Goal: Transaction & Acquisition: Purchase product/service

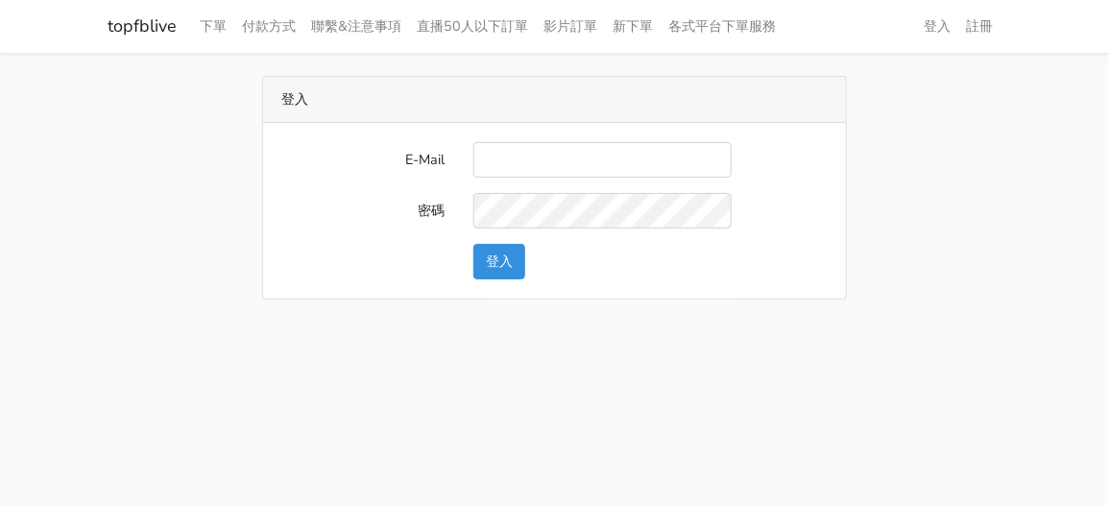
click at [611, 137] on div "E-Mail 密碼 登入" at bounding box center [555, 211] width 584 height 176
click at [566, 157] on input "E-Mail" at bounding box center [602, 160] width 258 height 36
type input "zhen8032@gmail.com"
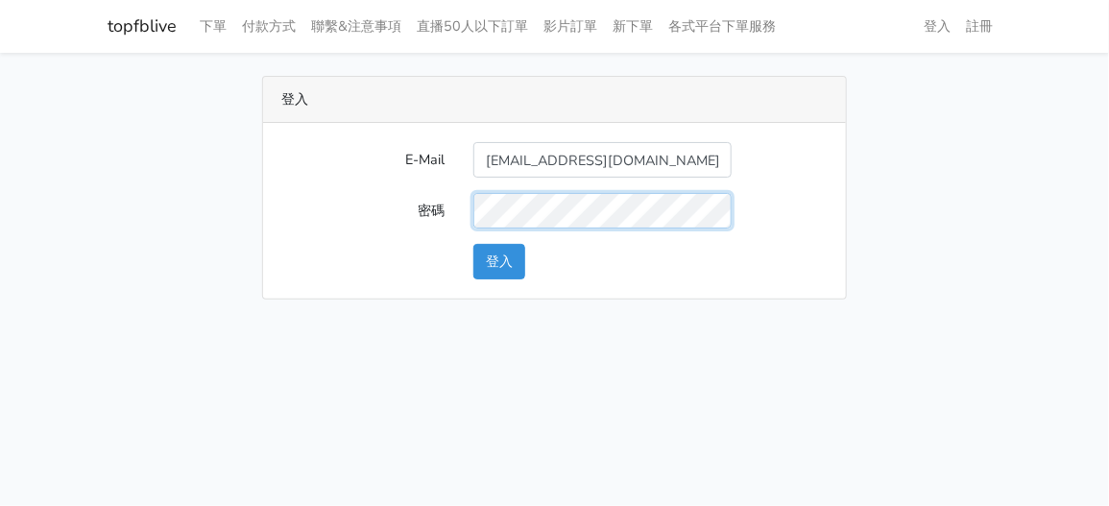
click at [473, 244] on button "登入" at bounding box center [499, 262] width 52 height 36
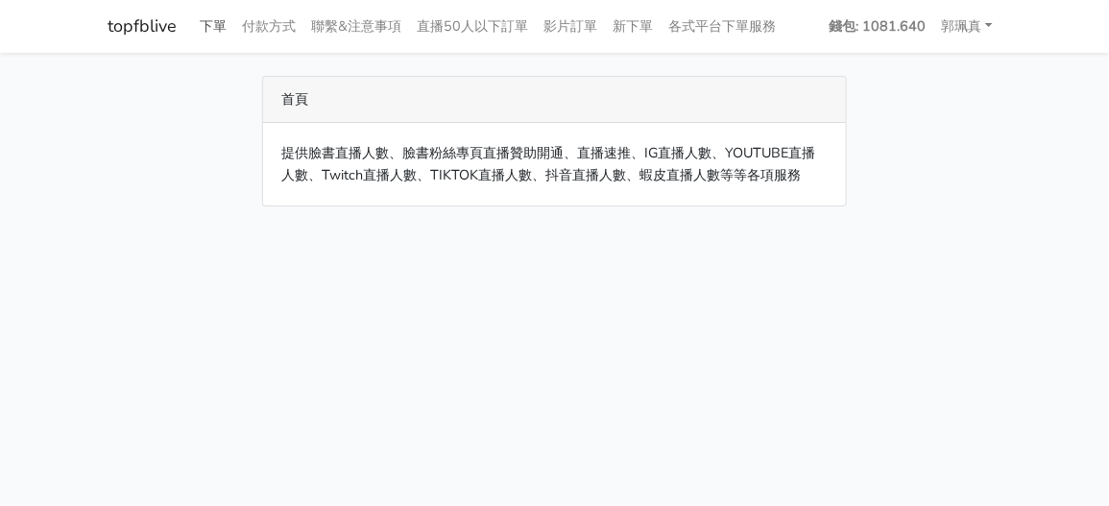
click at [212, 28] on link "下單" at bounding box center [214, 26] width 42 height 37
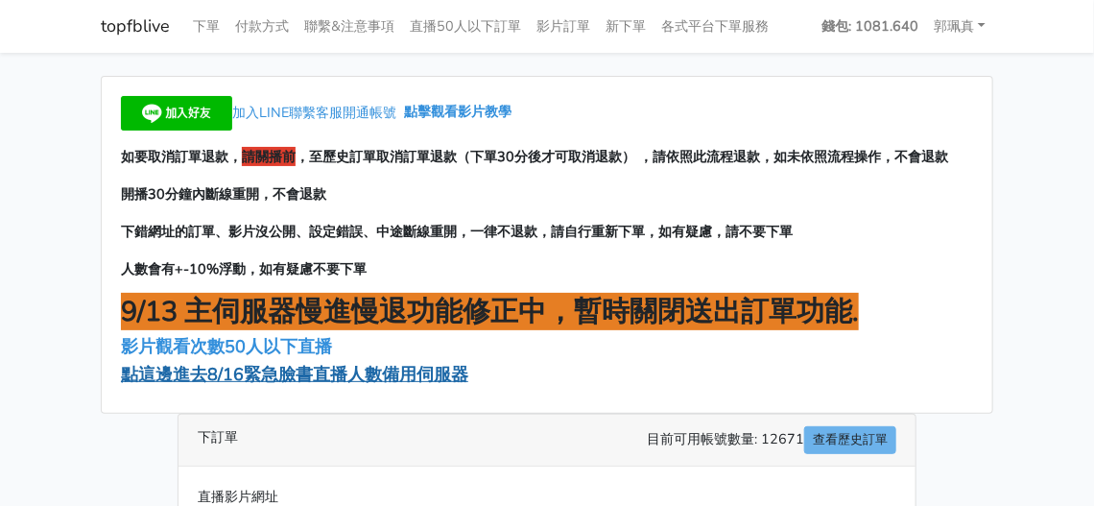
click at [285, 370] on span "點這邊進去8/16緊急臉書直播人數備用伺服器" at bounding box center [294, 374] width 347 height 23
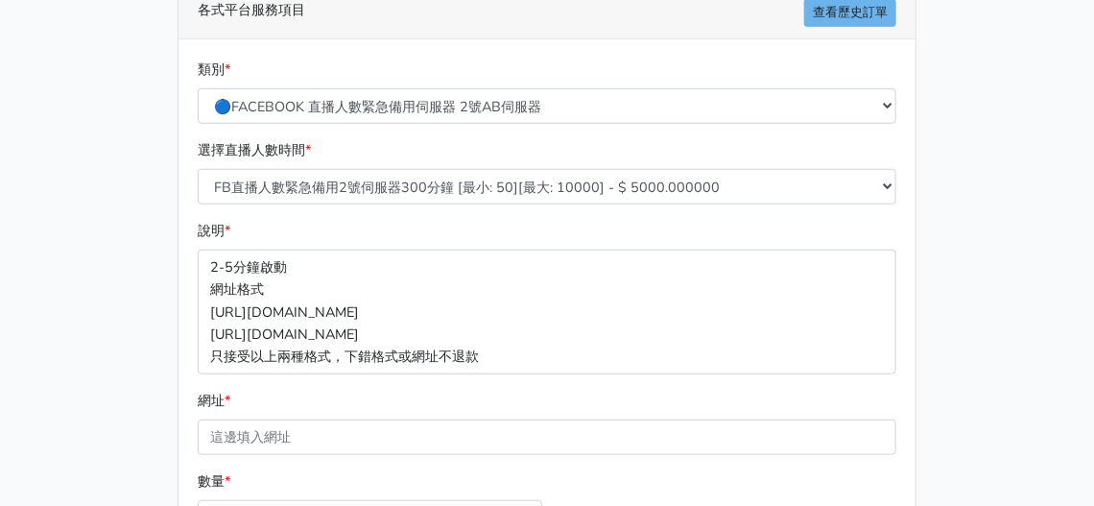
scroll to position [479, 0]
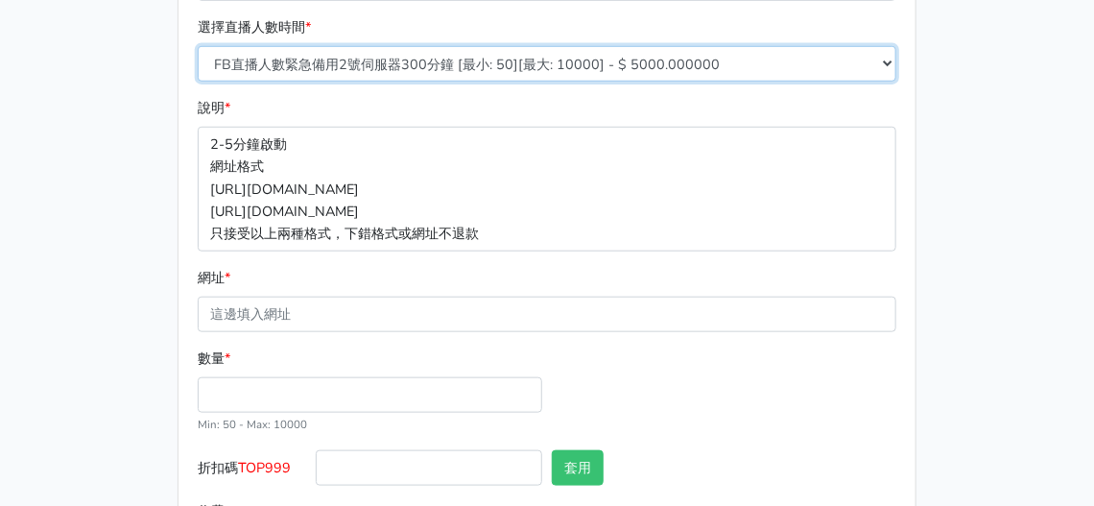
click at [493, 55] on select "FB直播人數緊急備用2號伺服器300分鐘 [最小: 50][最大: 10000] - $ 5000.000000 FB直播人數緊急備用2號伺服器60分鐘 [最…" at bounding box center [547, 64] width 699 height 36
select select "578"
click at [198, 46] on select "FB直播人數緊急備用2號伺服器300分鐘 [最小: 50][最大: 10000] - $ 5000.000000 FB直播人數緊急備用2號伺服器60分鐘 [最…" at bounding box center [547, 64] width 699 height 36
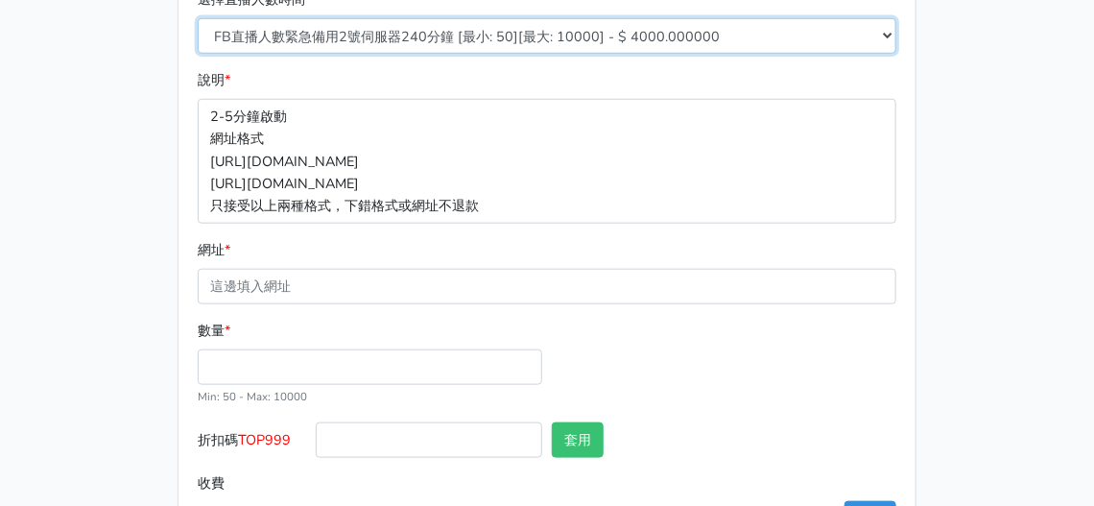
scroll to position [575, 0]
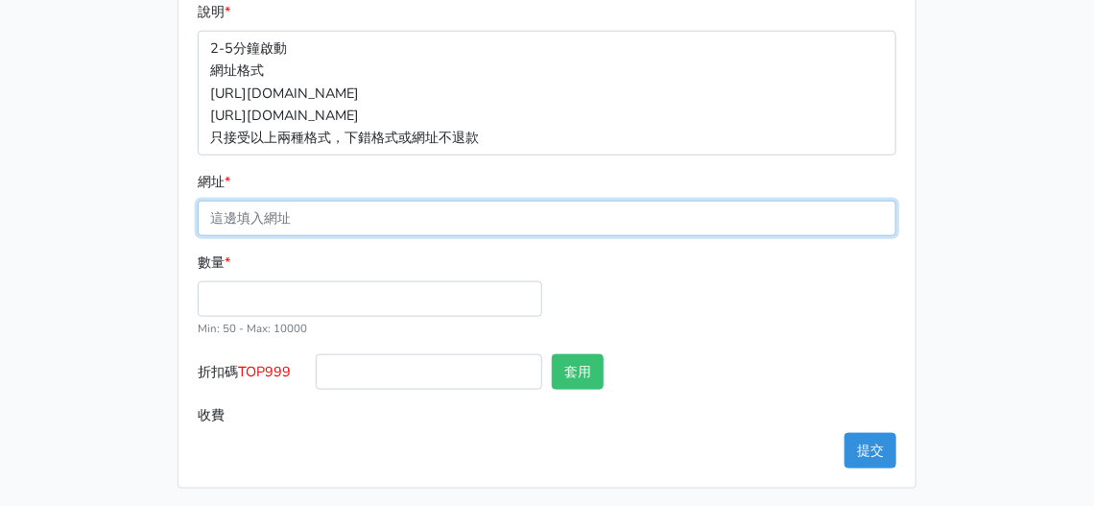
drag, startPoint x: 313, startPoint y: 223, endPoint x: 305, endPoint y: 230, distance: 10.9
click at [305, 230] on input "網址 *" at bounding box center [547, 219] width 699 height 36
paste input "https://www.facebook.com/100064950153916/videos/2341511679600864?locale=zh_TW"
type input "https://www.facebook.com/100064950153916/videos/2341511679600864?locale=zh_TW"
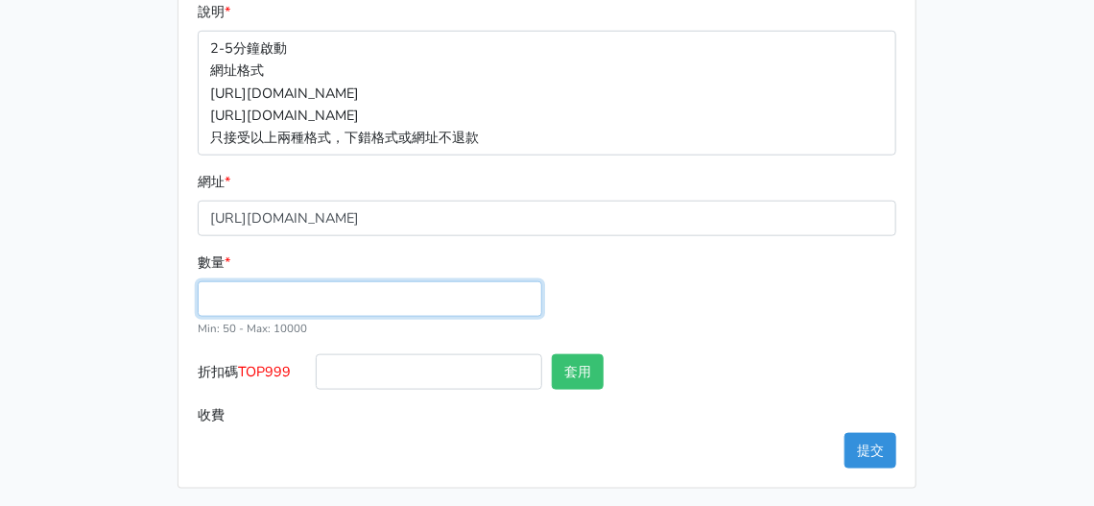
click at [272, 297] on input "數量 *" at bounding box center [370, 299] width 345 height 36
type input "100"
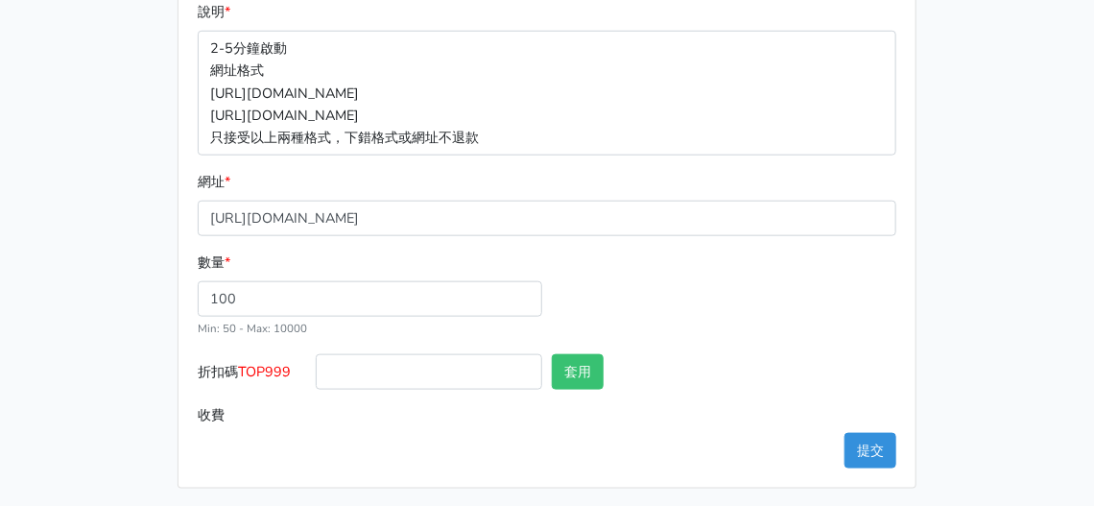
type input "400.000"
click at [406, 449] on div "類別 * 🔵FACEBOOK 直播人數緊急備用伺服器 2號AB伺服器 🔵FACEBOOK 網軍專用貼文留言 安全保密 🔵FACEBOOK 直播人數緊急備用伺服…" at bounding box center [547, 154] width 737 height 667
click at [878, 446] on button "提交" at bounding box center [871, 451] width 52 height 36
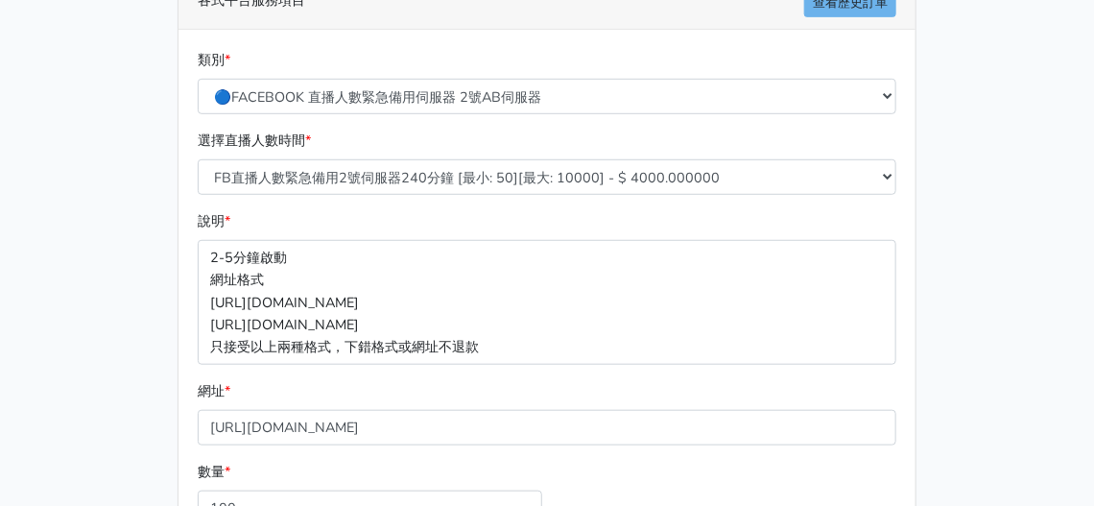
scroll to position [191, 0]
